Goal: Navigation & Orientation: Find specific page/section

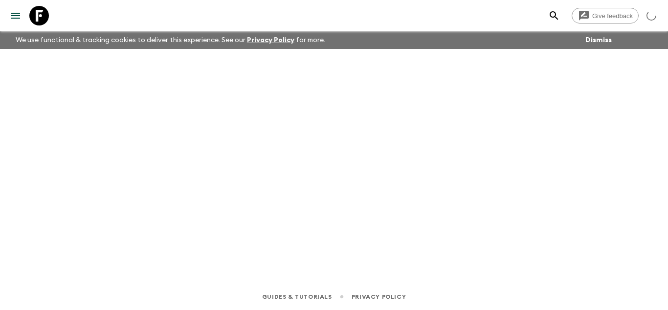
click at [42, 16] on icon at bounding box center [39, 16] width 20 height 20
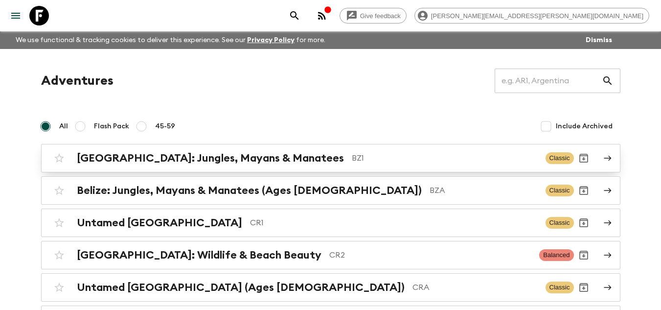
click at [362, 163] on p "BZ1" at bounding box center [445, 158] width 186 height 12
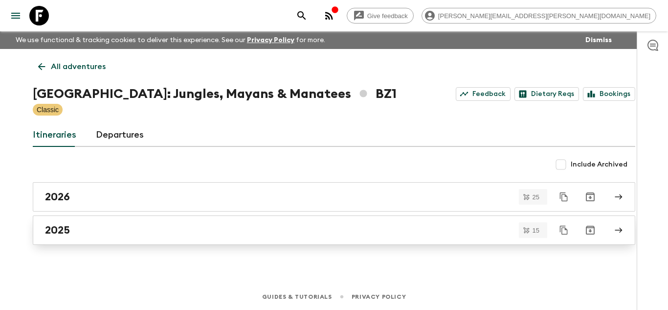
click at [129, 227] on div "2025" at bounding box center [324, 229] width 559 height 13
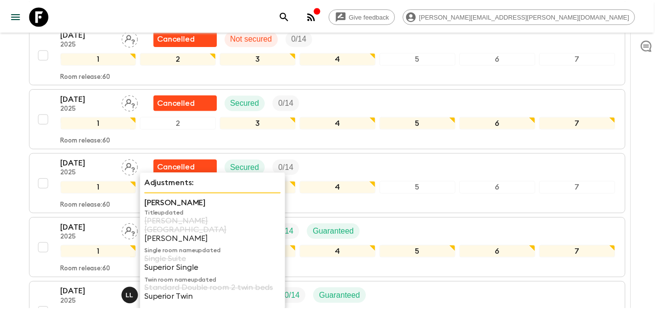
scroll to position [831, 0]
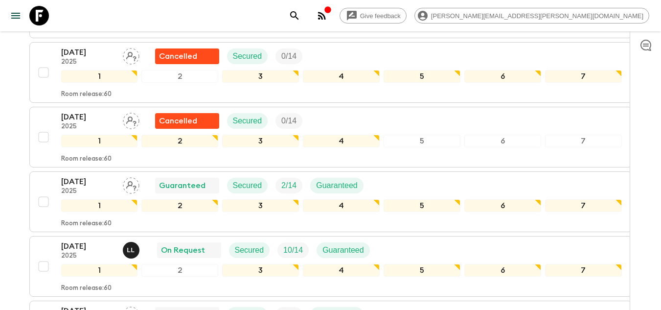
click at [47, 23] on icon at bounding box center [39, 16] width 20 height 20
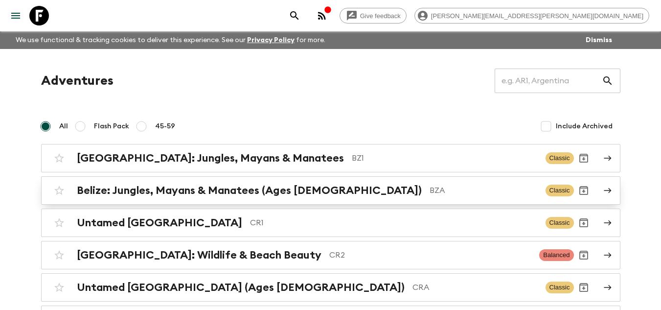
click at [429, 193] on p "BZA" at bounding box center [483, 190] width 108 height 12
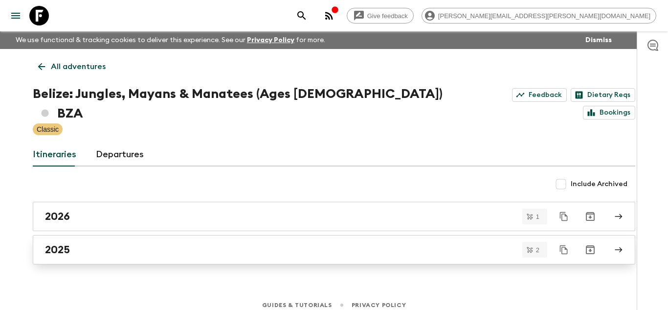
click at [87, 243] on div "2025" at bounding box center [324, 249] width 559 height 13
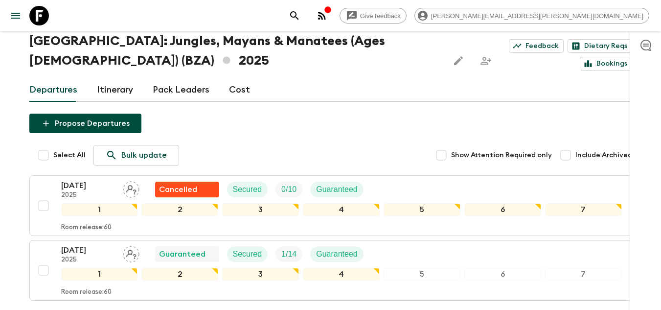
scroll to position [133, 0]
